Goal: Information Seeking & Learning: Learn about a topic

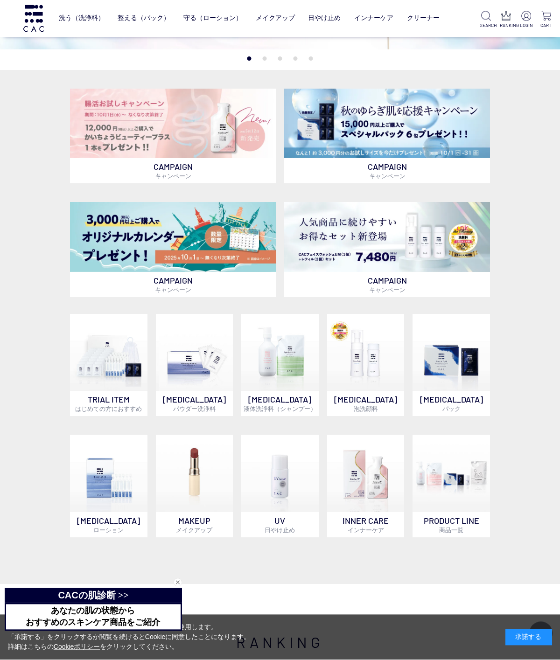
scroll to position [174, 0]
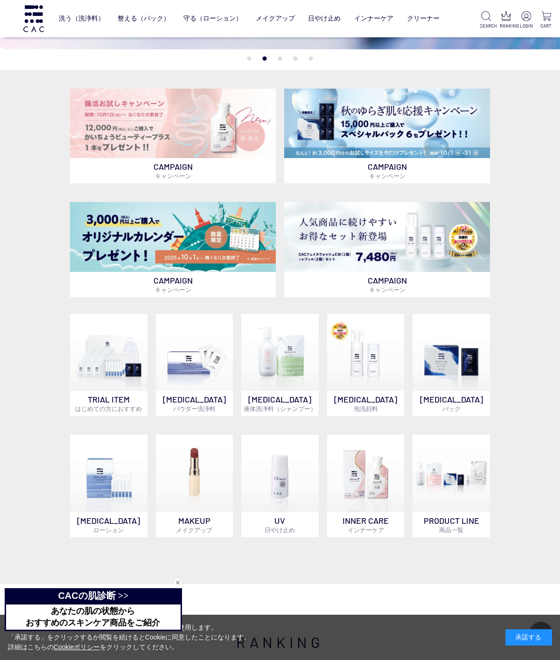
click at [292, 353] on img at bounding box center [279, 352] width 77 height 77
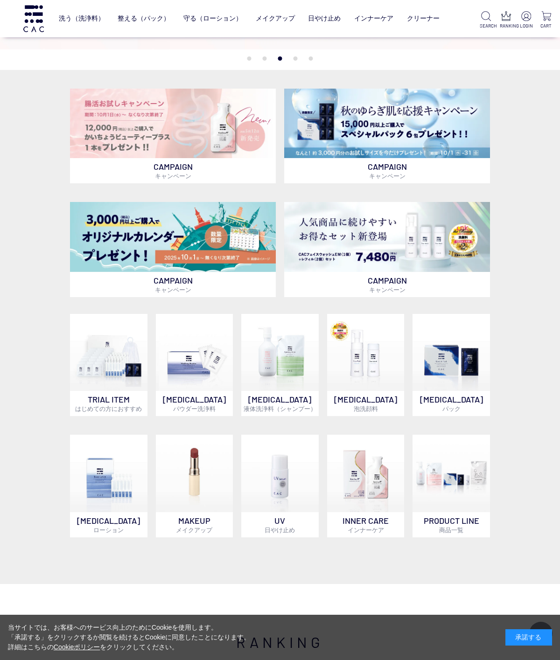
click at [383, 363] on img at bounding box center [365, 352] width 77 height 77
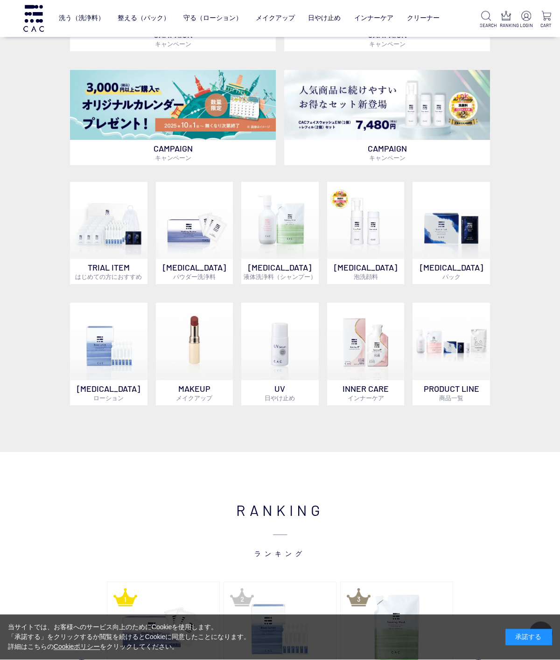
scroll to position [306, 0]
click at [469, 353] on img at bounding box center [450, 341] width 77 height 77
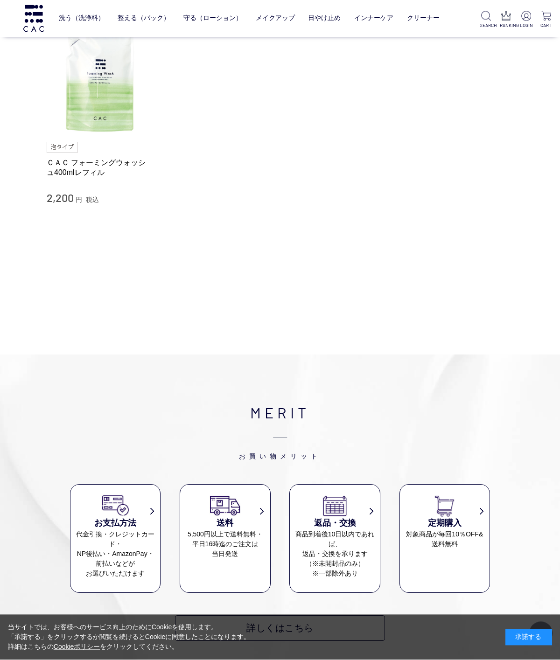
scroll to position [285, 0]
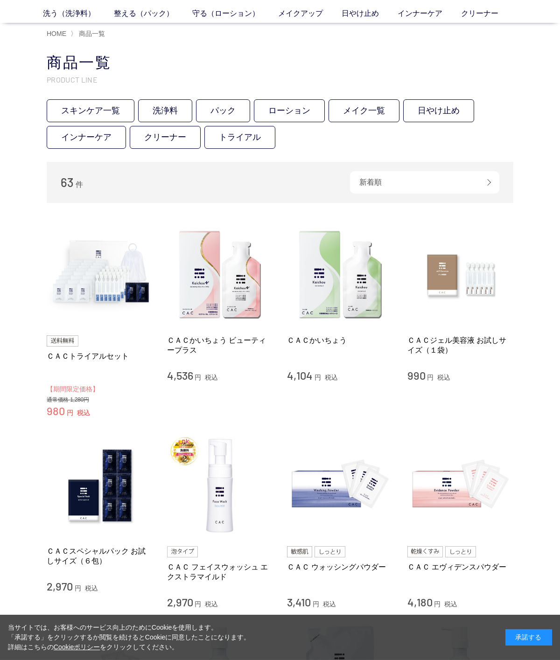
scroll to position [39, 0]
click at [453, 106] on link "日やけ止め" at bounding box center [438, 110] width 71 height 23
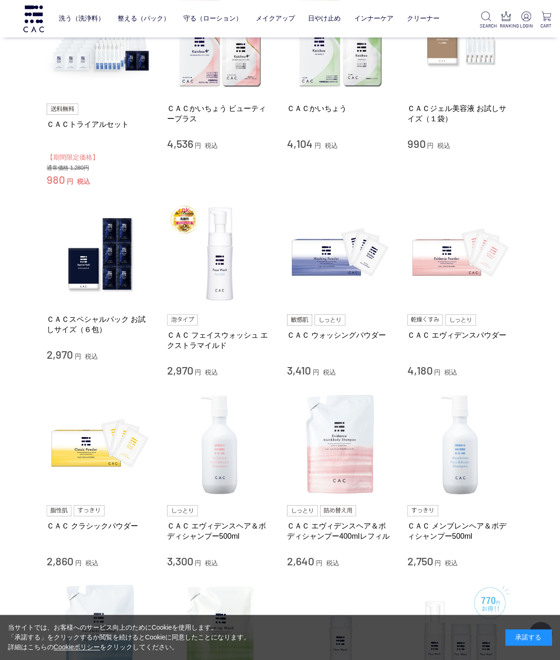
scroll to position [0, 0]
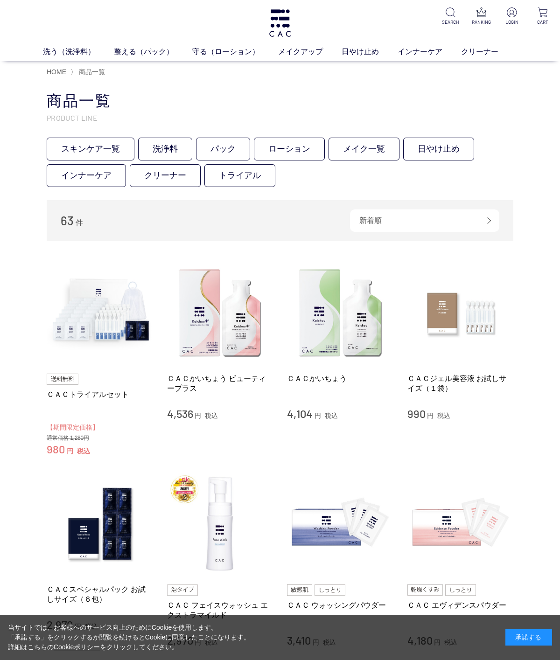
click at [375, 138] on link "メイク一覧" at bounding box center [363, 149] width 71 height 23
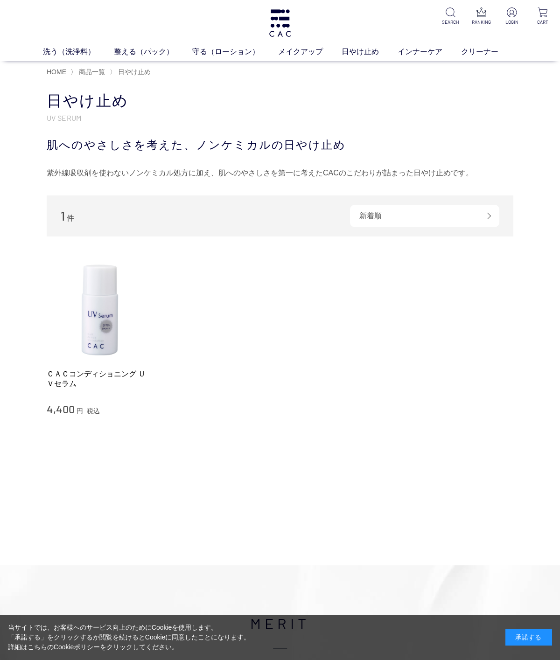
click at [90, 319] on img at bounding box center [100, 308] width 106 height 106
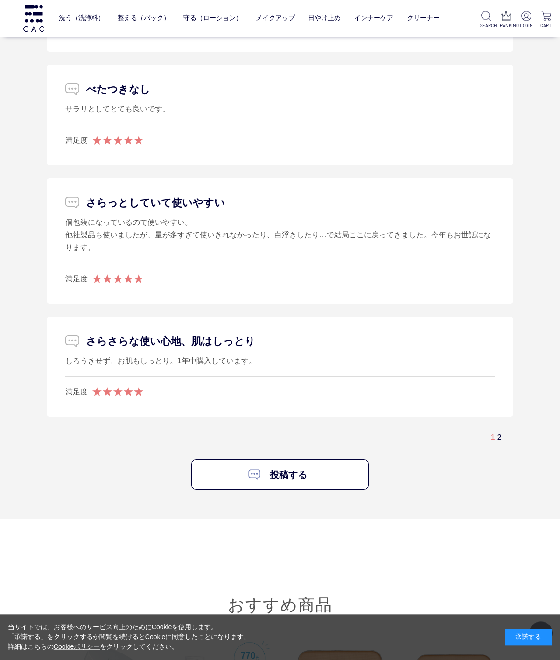
scroll to position [2267, 0]
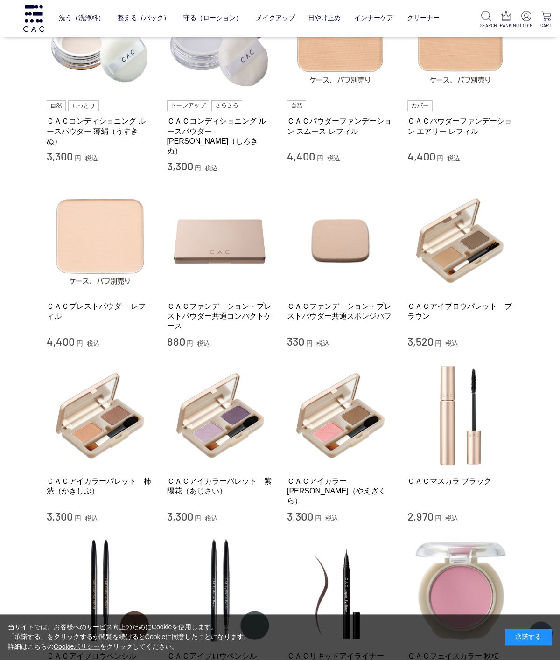
scroll to position [258, 0]
click at [530, 357] on div "買い物かご 買い物かご内の商品 買い物かごは空です... カテゴリから探す 商品一覧 スキンケア メイクアップ ベース アイ フェイスカラー リップ その他 …" at bounding box center [280, 371] width 560 height 1216
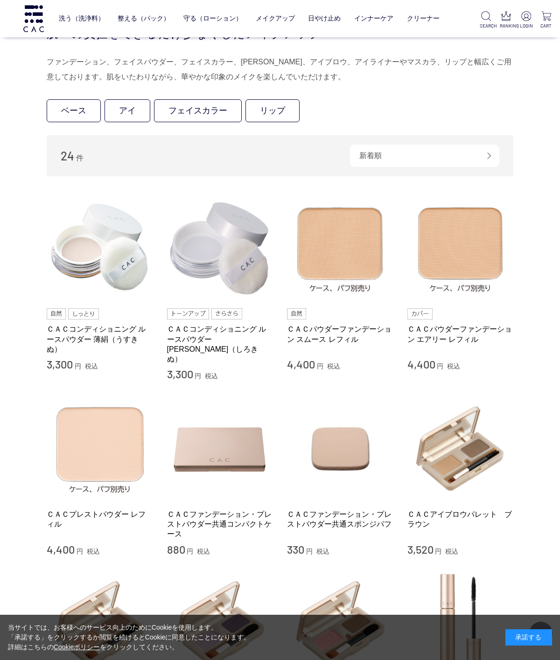
scroll to position [35, 0]
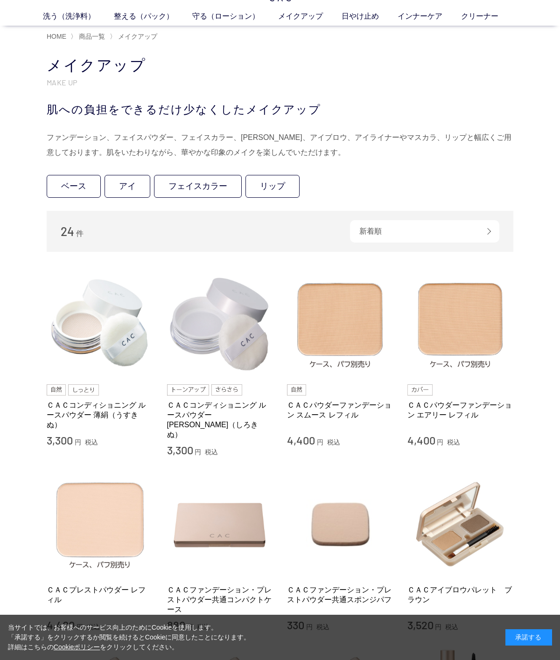
click at [485, 333] on img at bounding box center [460, 324] width 106 height 106
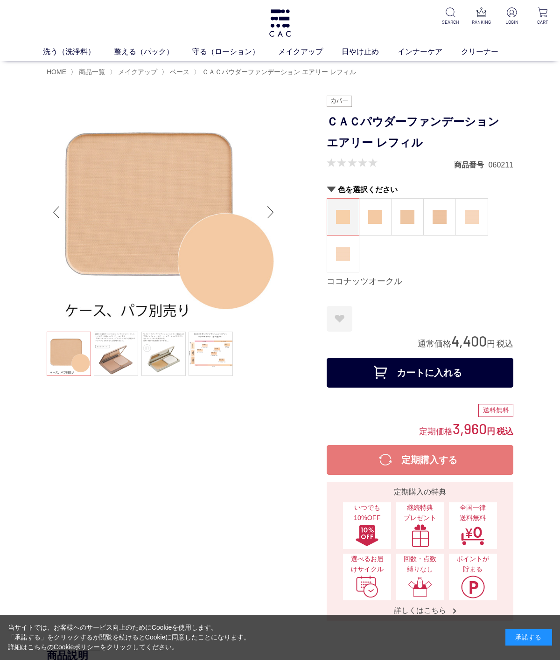
click at [116, 363] on link at bounding box center [116, 354] width 44 height 44
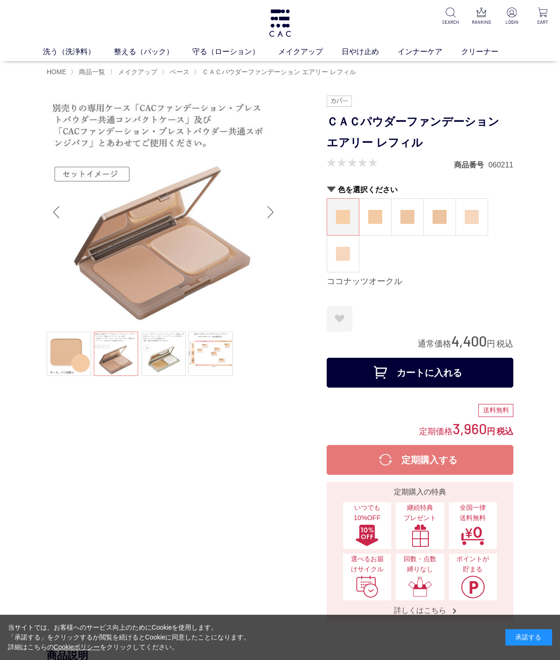
click at [172, 359] on link at bounding box center [163, 354] width 44 height 44
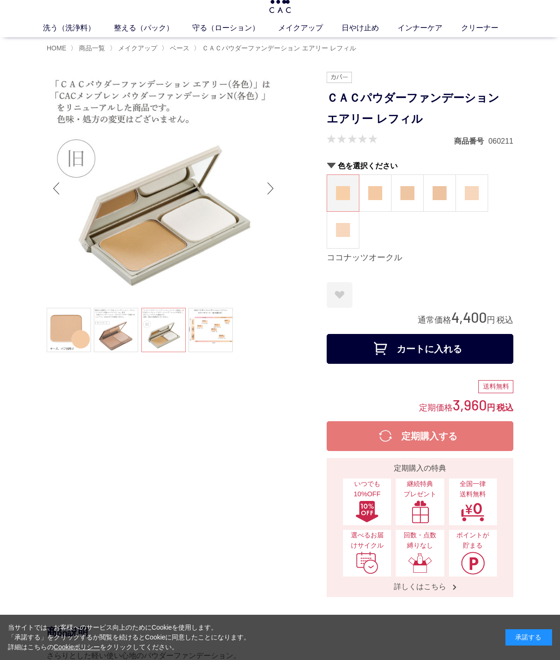
scroll to position [24, 0]
click at [208, 332] on link at bounding box center [210, 329] width 44 height 44
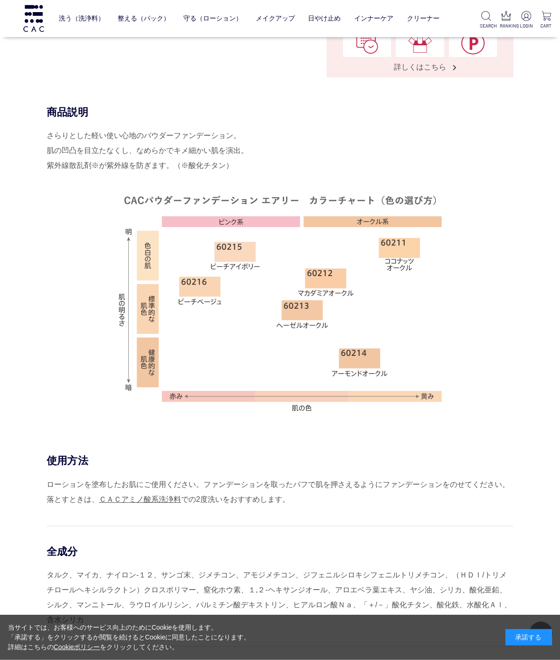
scroll to position [485, 0]
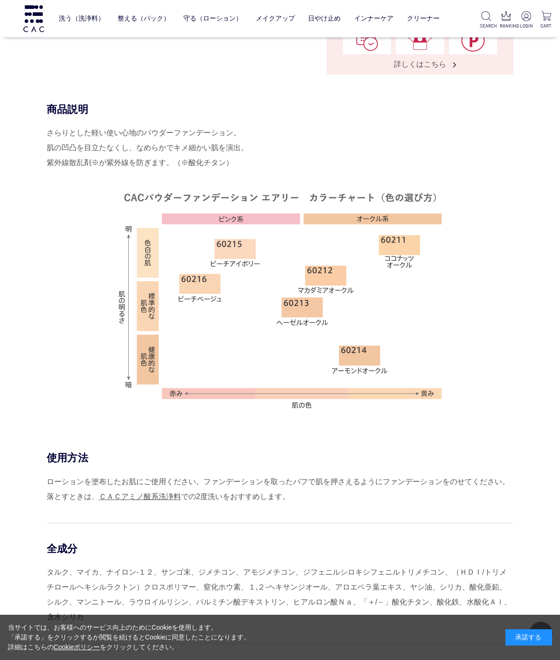
click at [36, 25] on img at bounding box center [33, 18] width 23 height 27
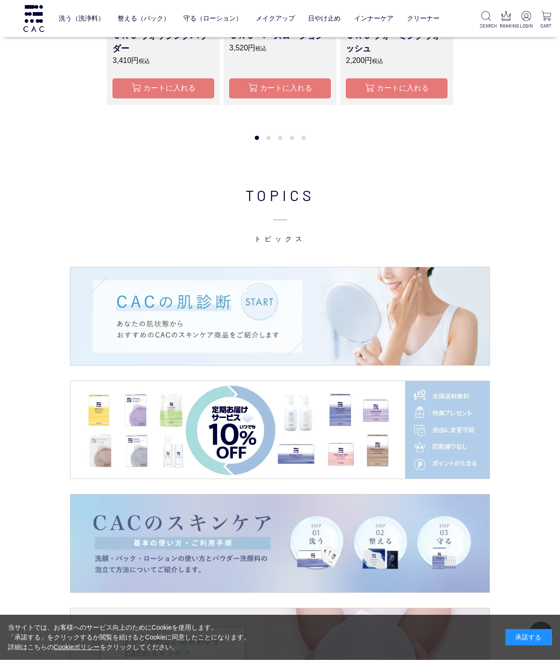
scroll to position [968, 0]
click at [458, 310] on img at bounding box center [279, 316] width 419 height 98
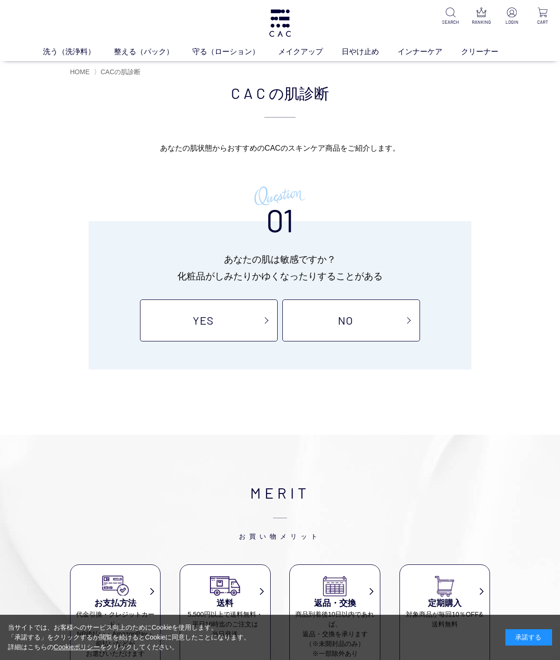
click at [239, 330] on link "YES" at bounding box center [209, 320] width 138 height 42
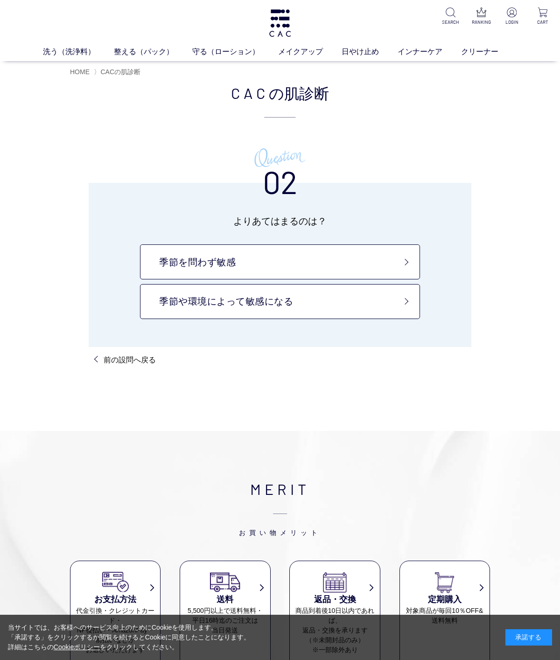
click at [364, 313] on link "季節や環境によって敏感になる" at bounding box center [280, 301] width 280 height 35
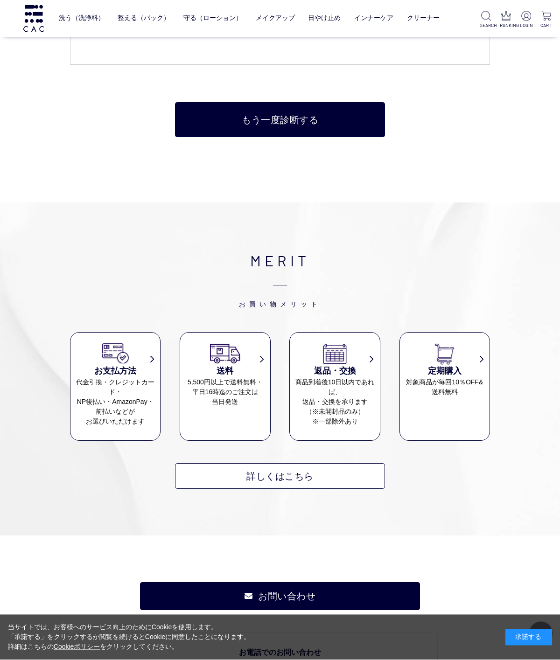
scroll to position [2004, 0]
